Goal: Information Seeking & Learning: Learn about a topic

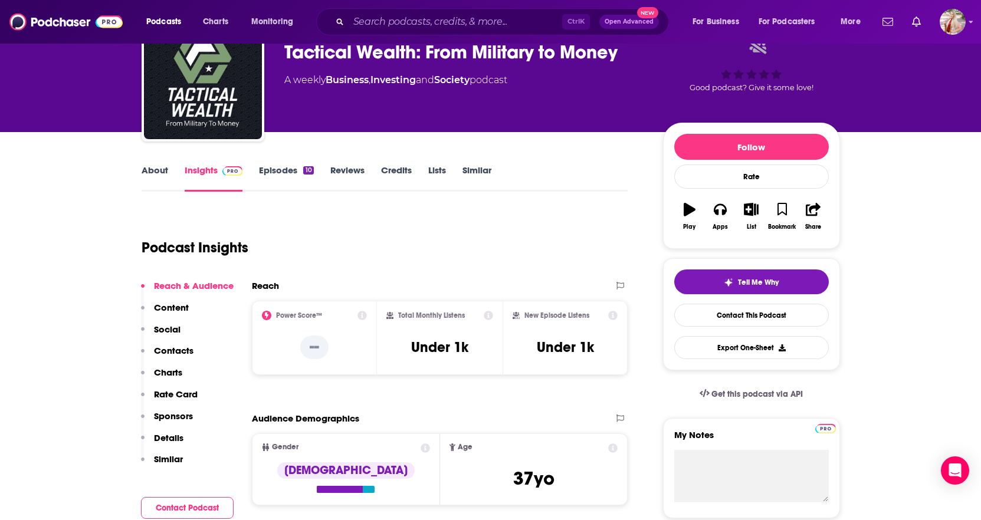
scroll to position [59, 0]
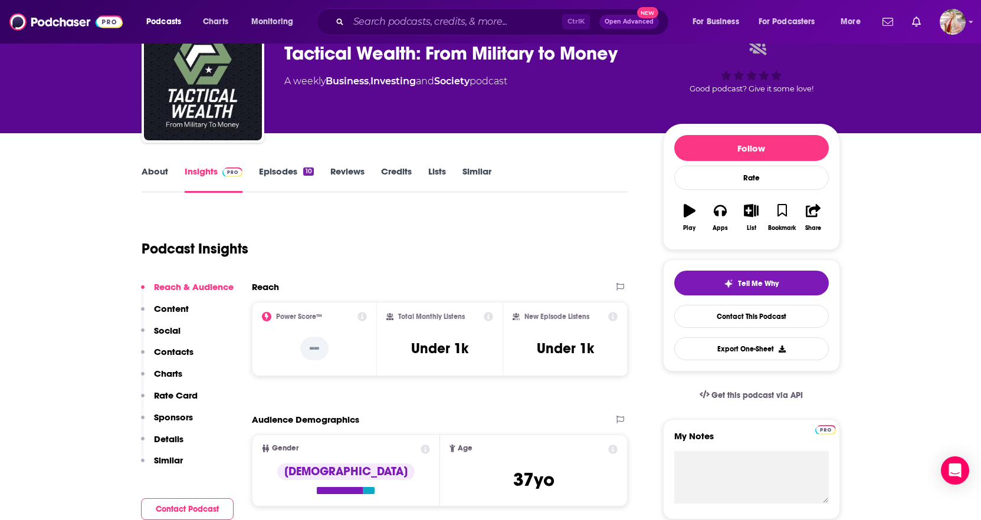
click at [281, 174] on link "Episodes 10" at bounding box center [286, 179] width 54 height 27
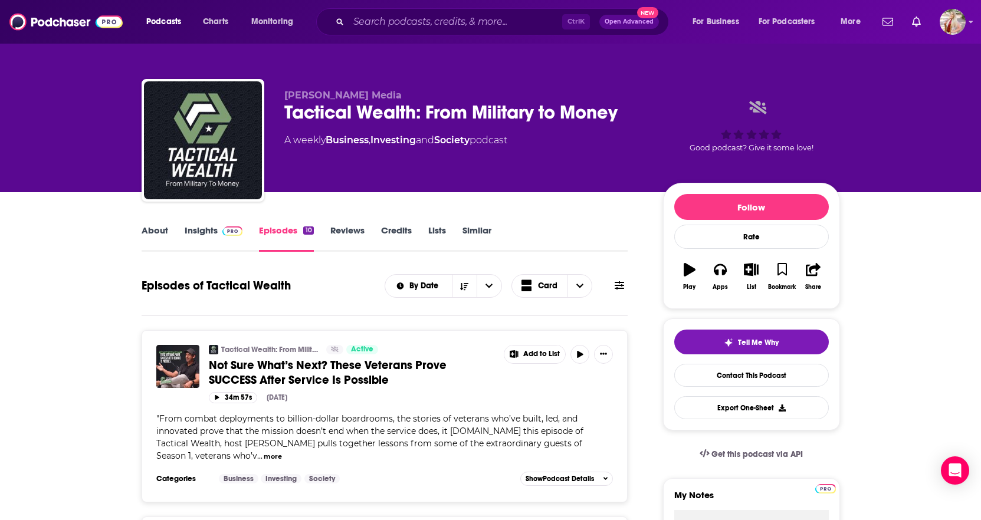
click at [149, 229] on link "About" at bounding box center [155, 238] width 27 height 27
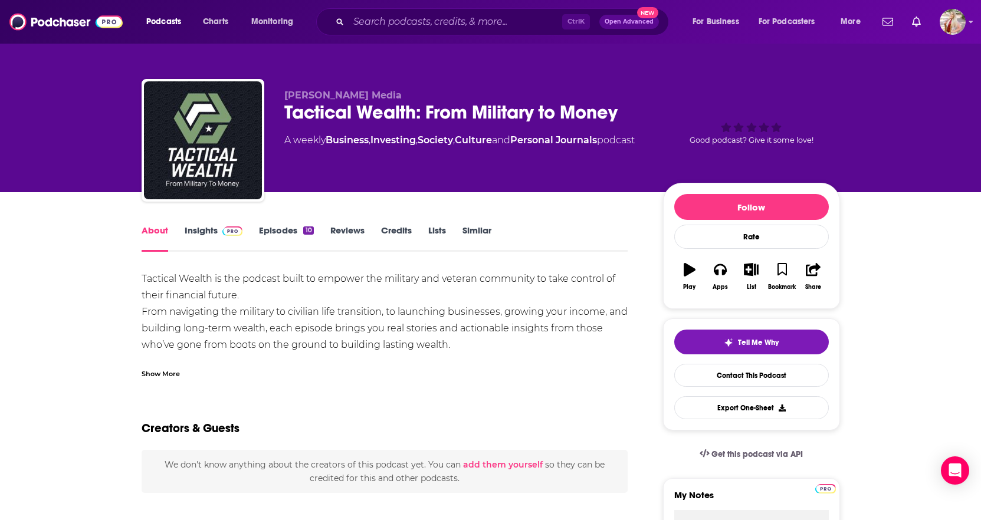
click at [159, 375] on div "Show More" at bounding box center [161, 373] width 38 height 11
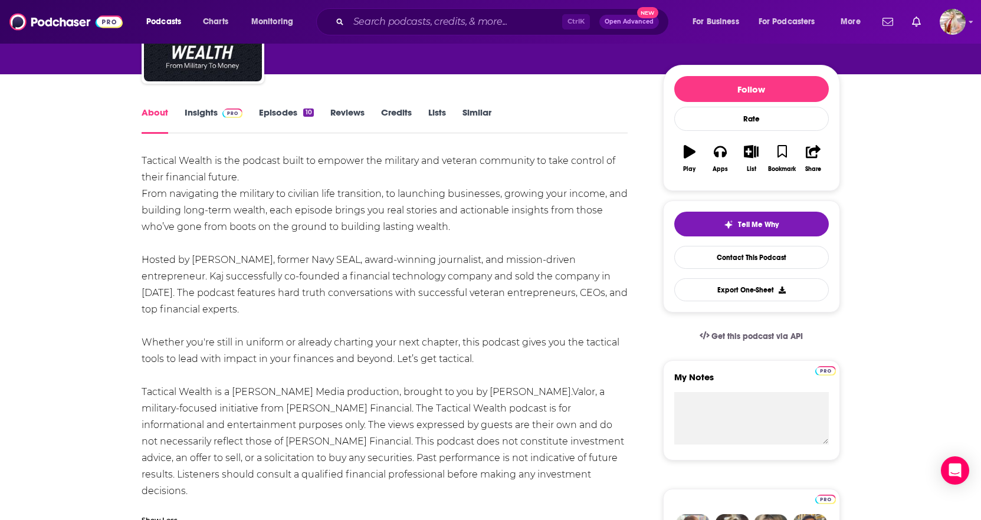
scroll to position [177, 0]
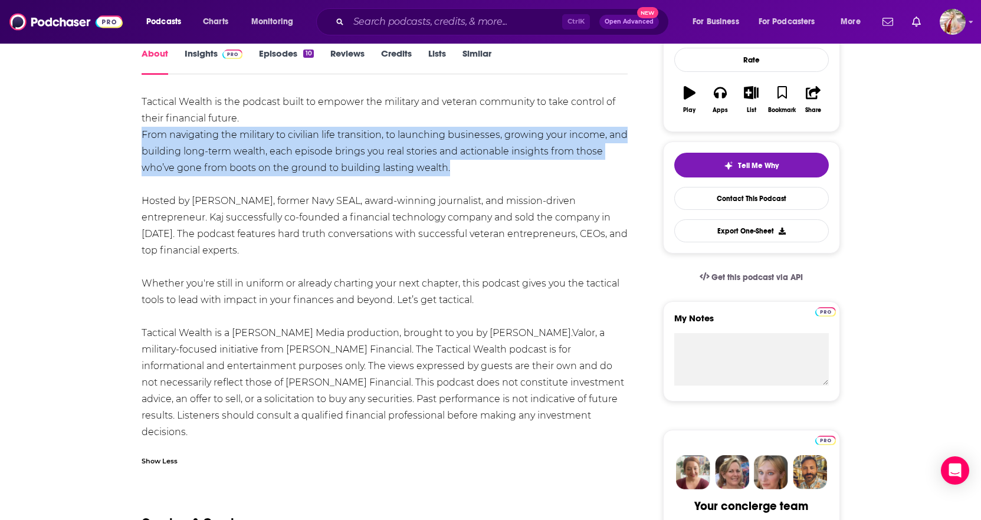
drag, startPoint x: 461, startPoint y: 168, endPoint x: 139, endPoint y: 136, distance: 324.3
copy div "From navigating the military to civilian life transition, to launching business…"
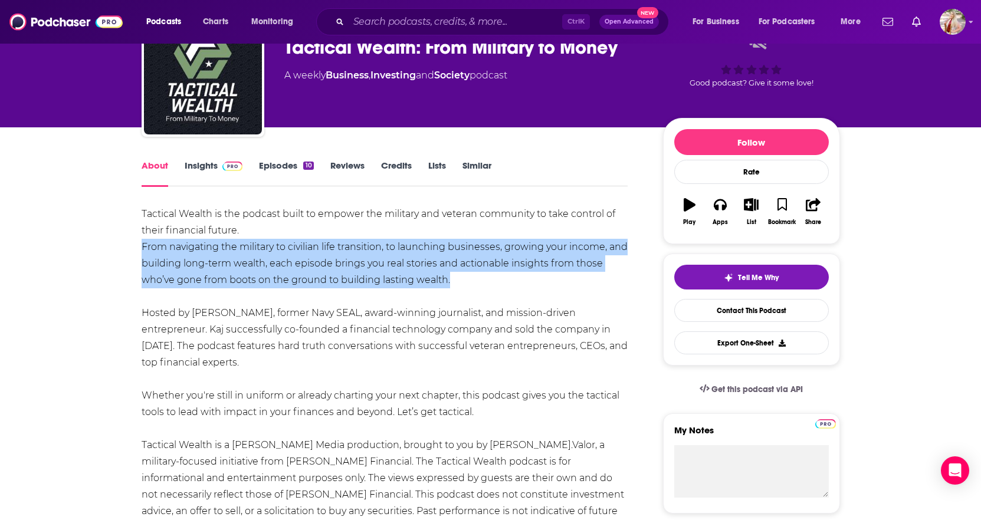
scroll to position [0, 0]
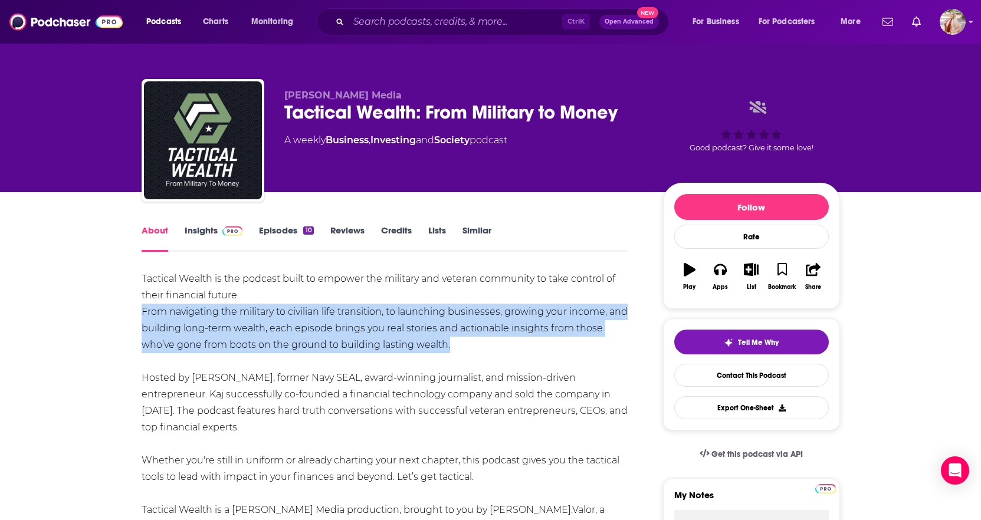
click at [212, 234] on link "Insights" at bounding box center [214, 238] width 58 height 27
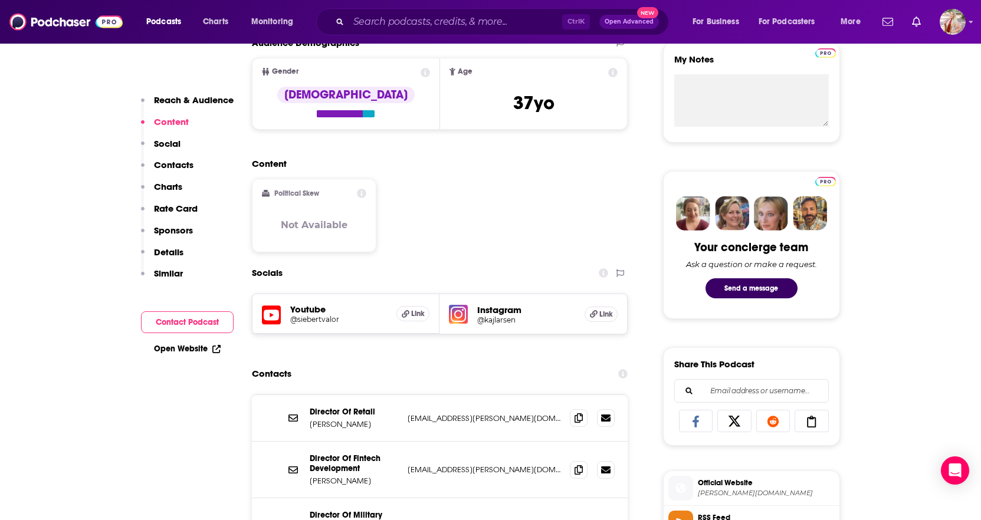
scroll to position [531, 0]
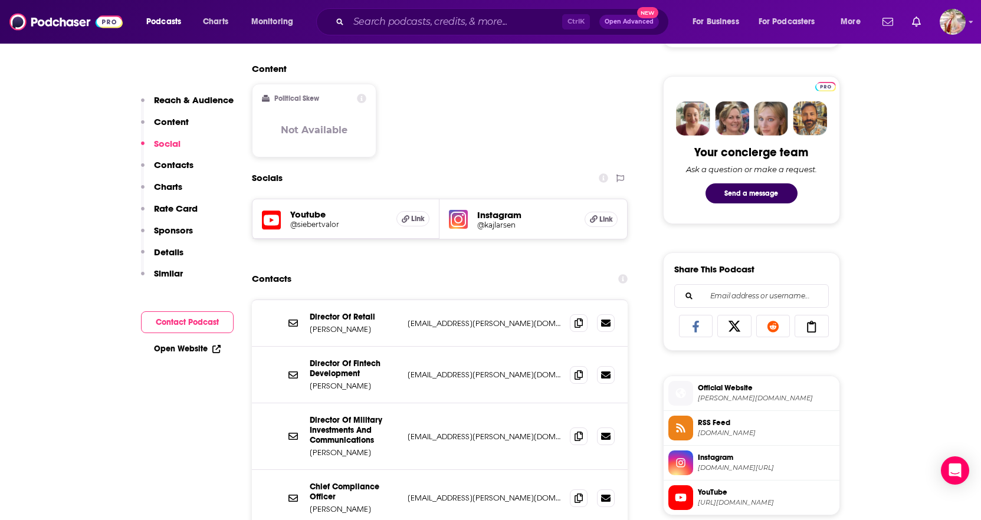
click at [513, 225] on h5 "@kajlarsen" at bounding box center [526, 225] width 98 height 9
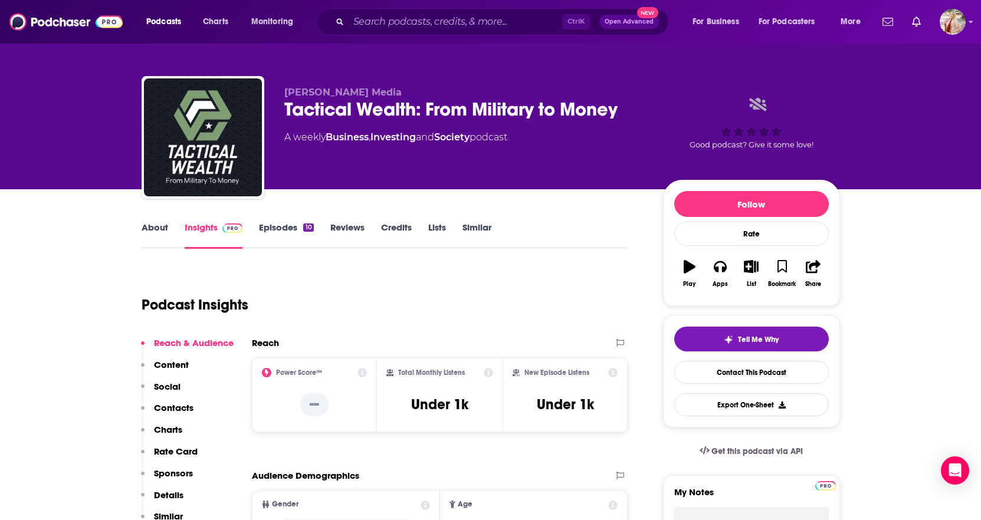
scroll to position [0, 0]
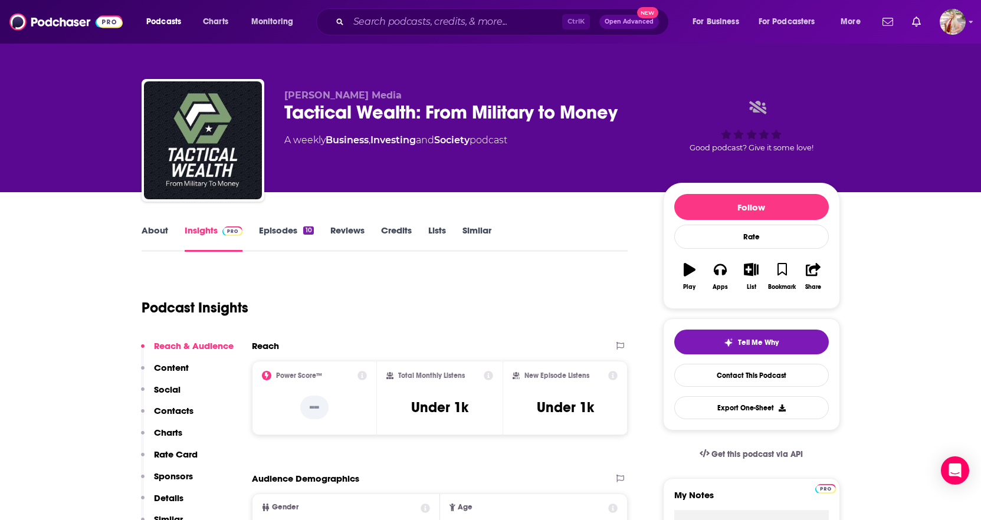
click at [155, 227] on link "About" at bounding box center [155, 238] width 27 height 27
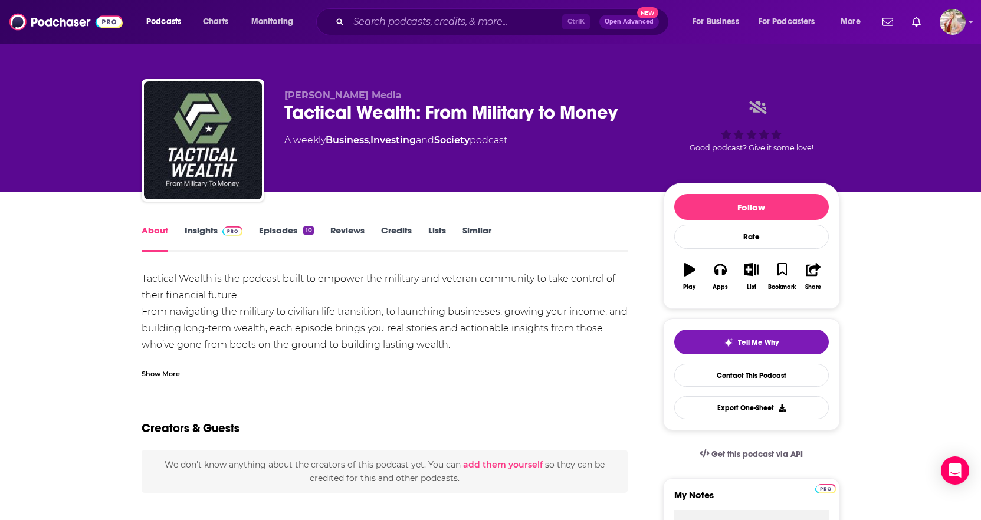
click at [153, 376] on div "Show More" at bounding box center [161, 373] width 38 height 11
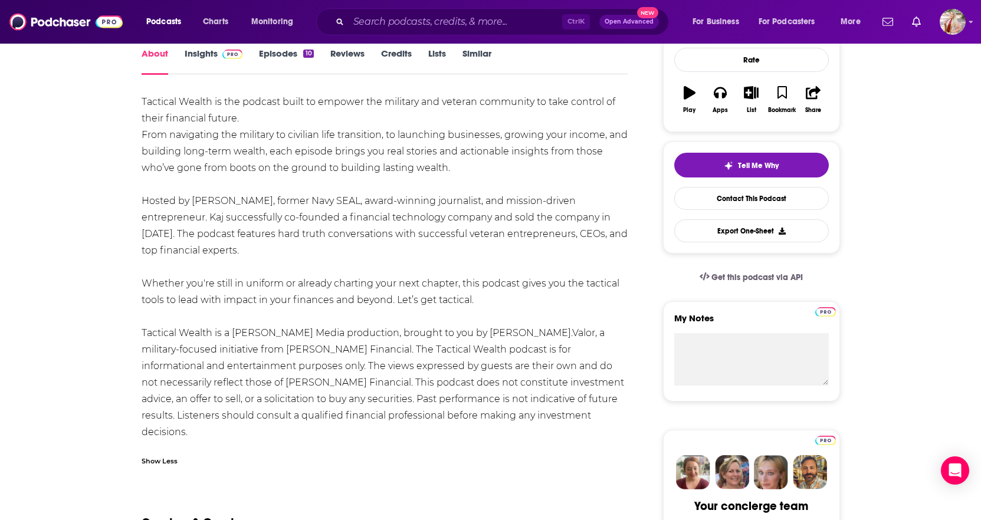
scroll to position [236, 0]
